Goal: Task Accomplishment & Management: Manage account settings

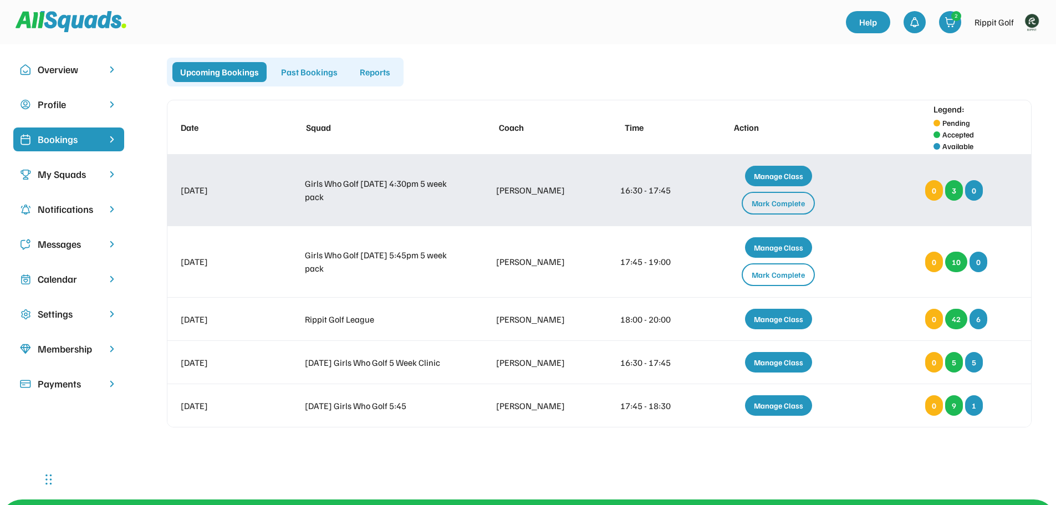
scroll to position [18, 0]
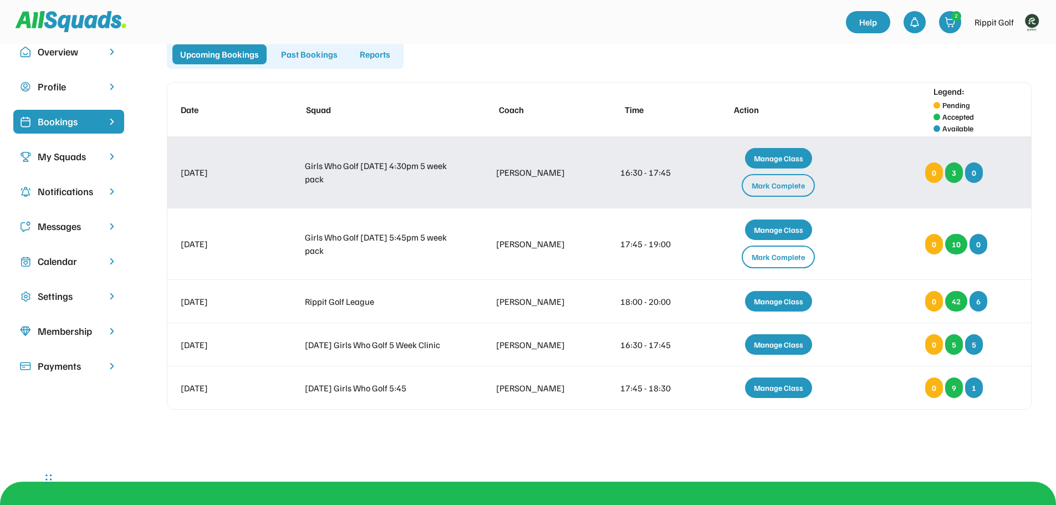
click at [866, 186] on div "[DATE] Girls Who Golf [DATE] 4:30pm 5 week pack [PERSON_NAME] 16:30 - 17:45 Man…" at bounding box center [599, 172] width 864 height 71
click at [774, 161] on div "Manage Class" at bounding box center [778, 158] width 67 height 21
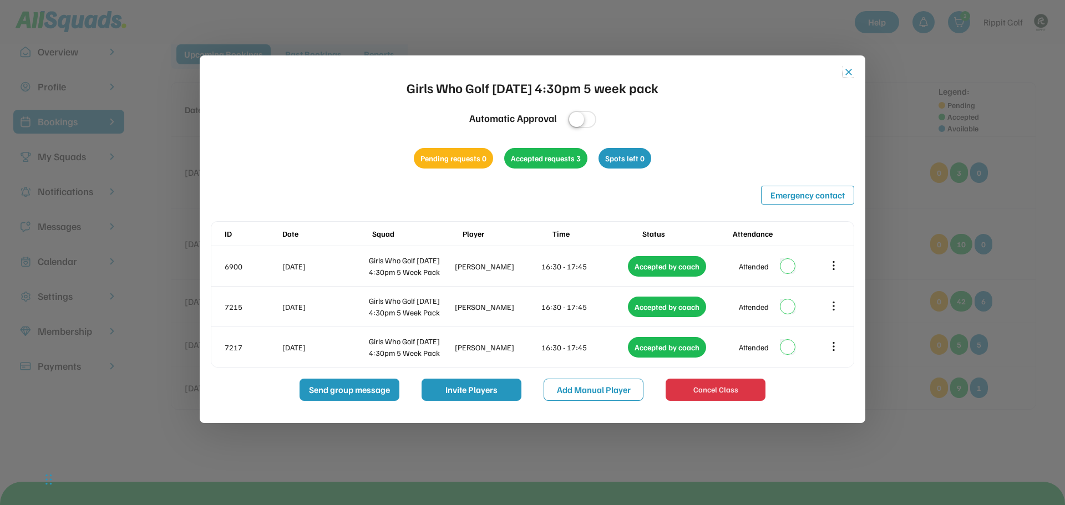
click at [852, 74] on button "close" at bounding box center [848, 72] width 11 height 11
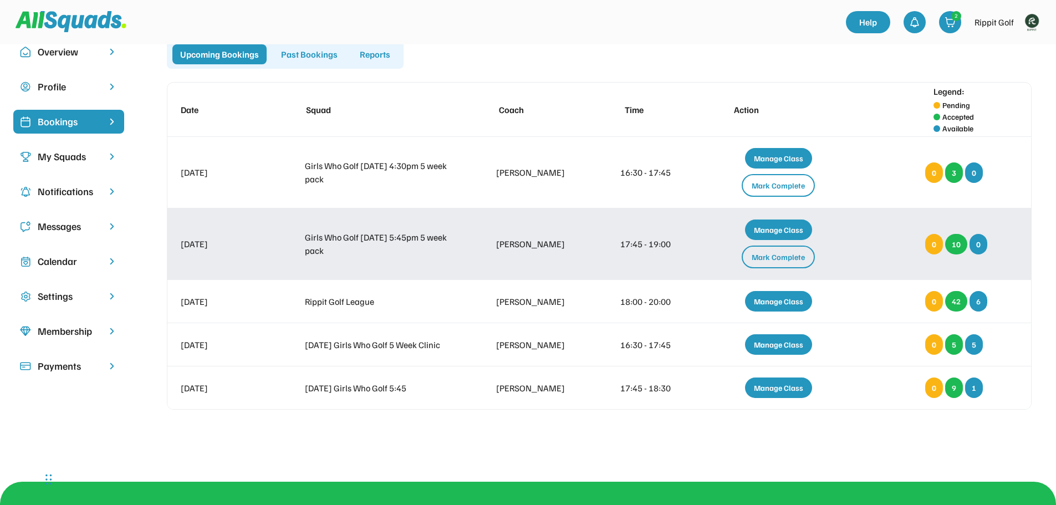
click at [464, 248] on div "[DATE] Girls Who Golf [DATE] 5:45pm 5 week pack [PERSON_NAME] 17:45 - 19:00 Man…" at bounding box center [599, 244] width 864 height 71
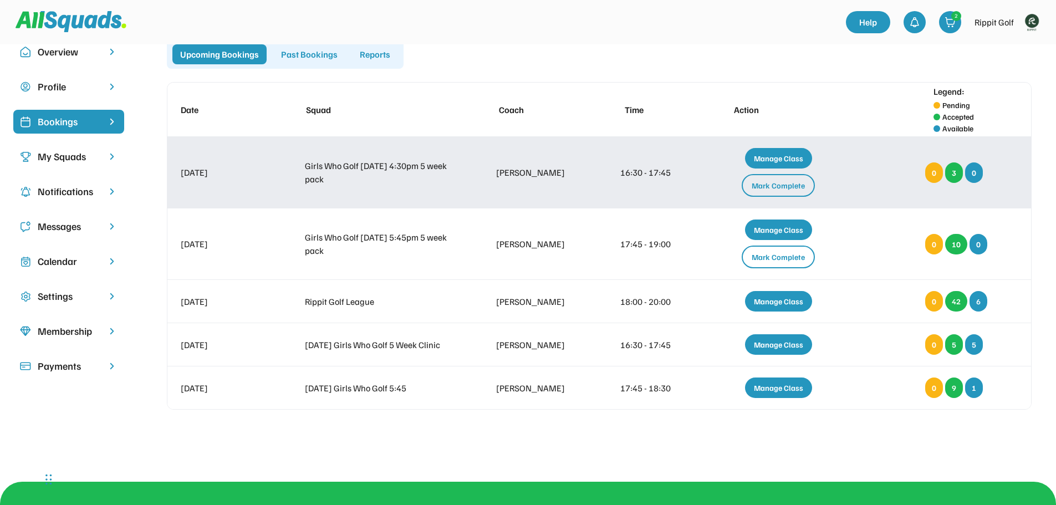
click at [587, 193] on div "[DATE] Girls Who Golf [DATE] 4:30pm 5 week pack [PERSON_NAME] 16:30 - 17:45 Man…" at bounding box center [599, 172] width 864 height 71
click at [791, 161] on div "Manage Class" at bounding box center [778, 158] width 67 height 21
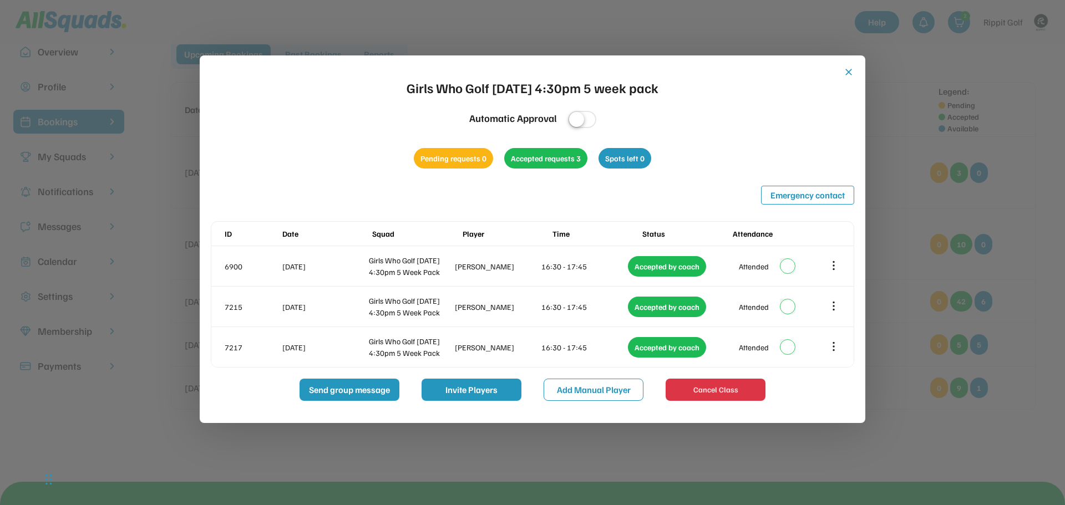
click at [844, 69] on button "close" at bounding box center [848, 72] width 11 height 11
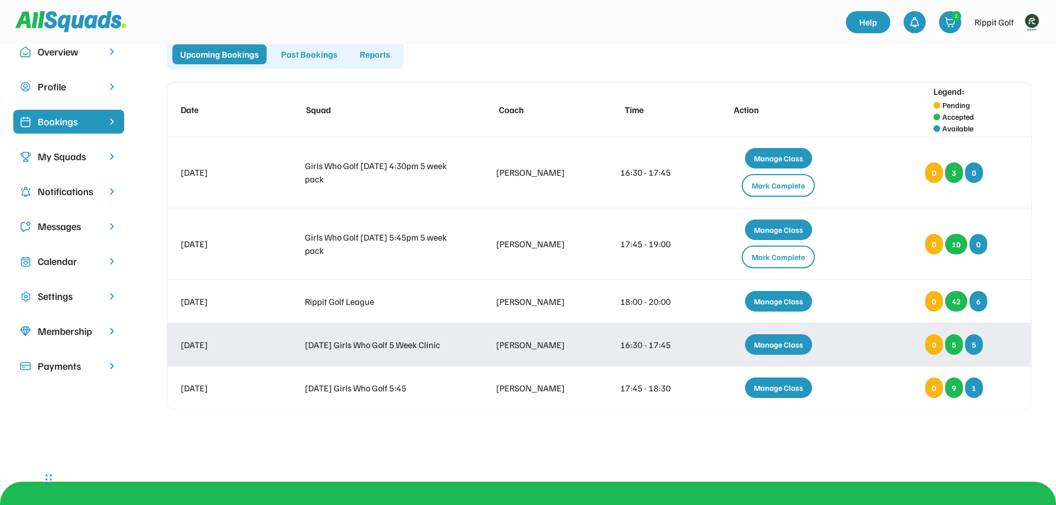
click at [471, 343] on div "[DATE] Girls Who Golf 5 Week Clinic [PERSON_NAME] 16:30 - 17:45 Manage Class 0 …" at bounding box center [599, 344] width 864 height 43
click at [674, 342] on div "16:30 - 17:45" at bounding box center [654, 344] width 67 height 13
click at [790, 341] on div "Manage Class" at bounding box center [778, 344] width 67 height 21
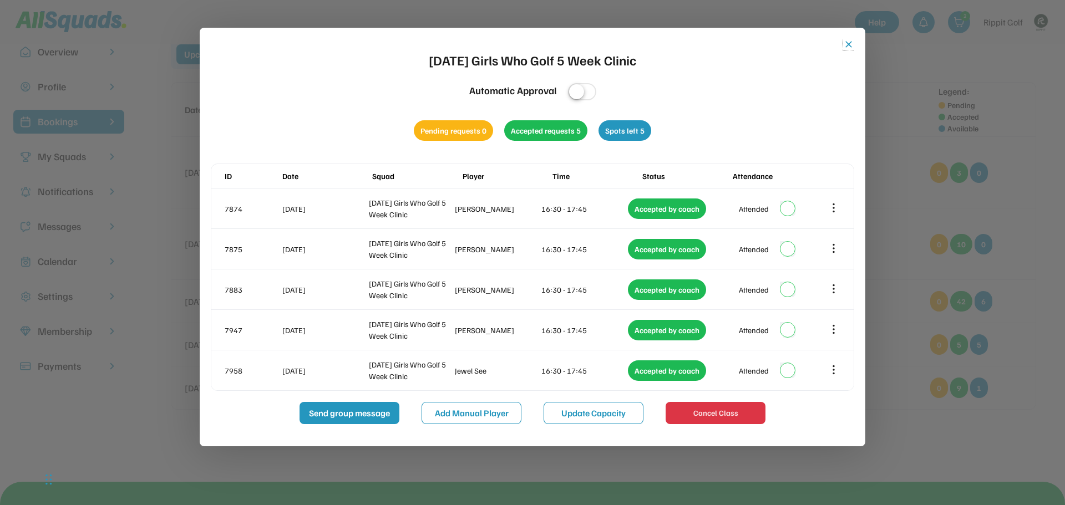
click at [848, 40] on button "close" at bounding box center [848, 44] width 11 height 11
